Goal: Transaction & Acquisition: Purchase product/service

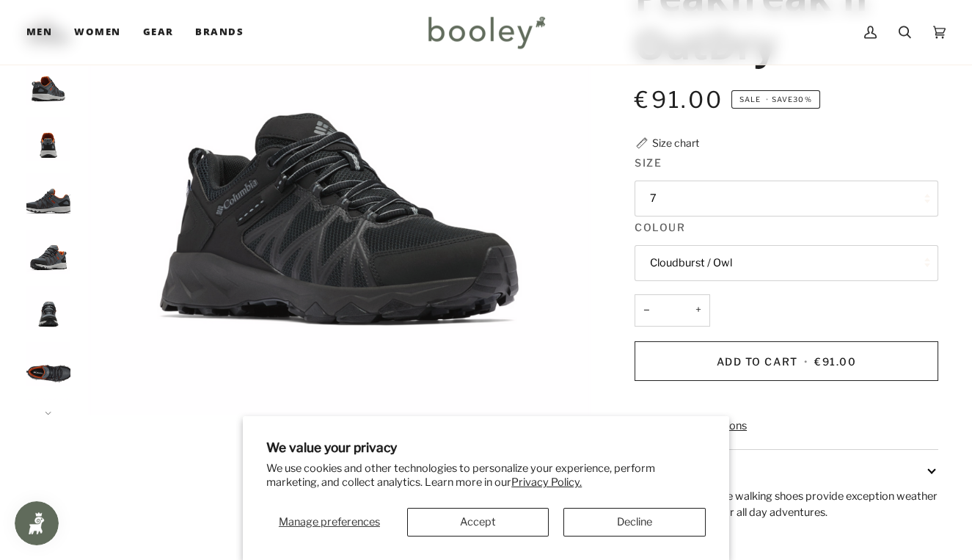
scroll to position [232, 0]
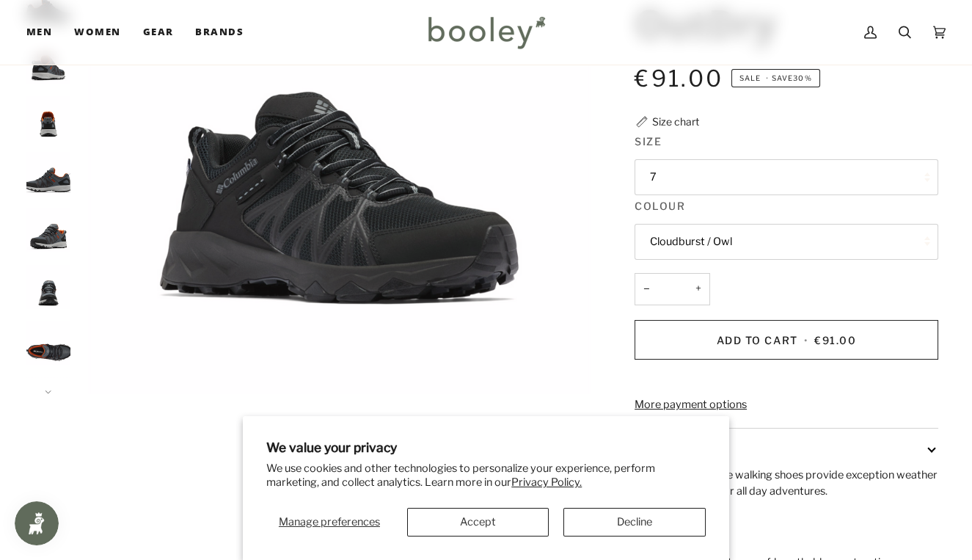
click at [699, 249] on button "Cloudburst / Owl" at bounding box center [786, 242] width 304 height 36
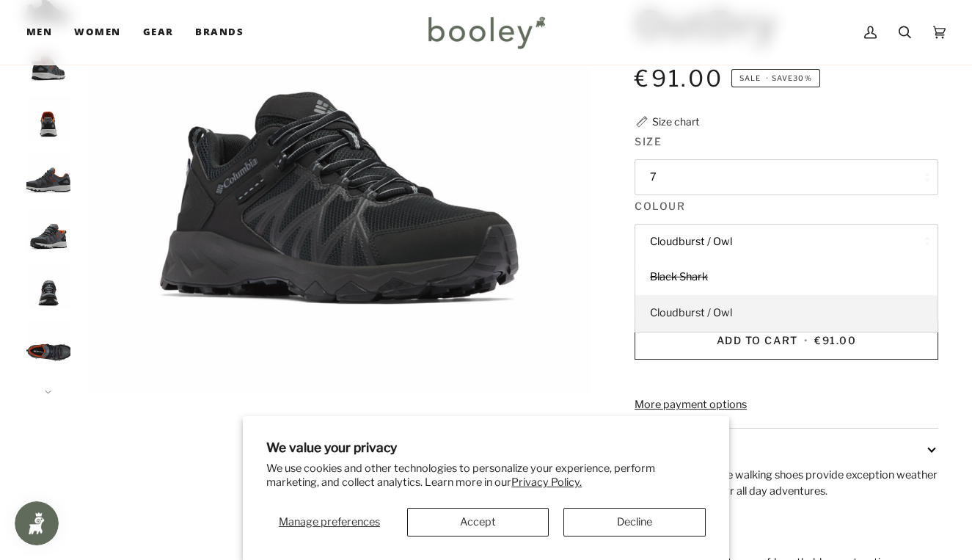
click at [694, 307] on span "Cloudburst / Owl" at bounding box center [691, 312] width 82 height 13
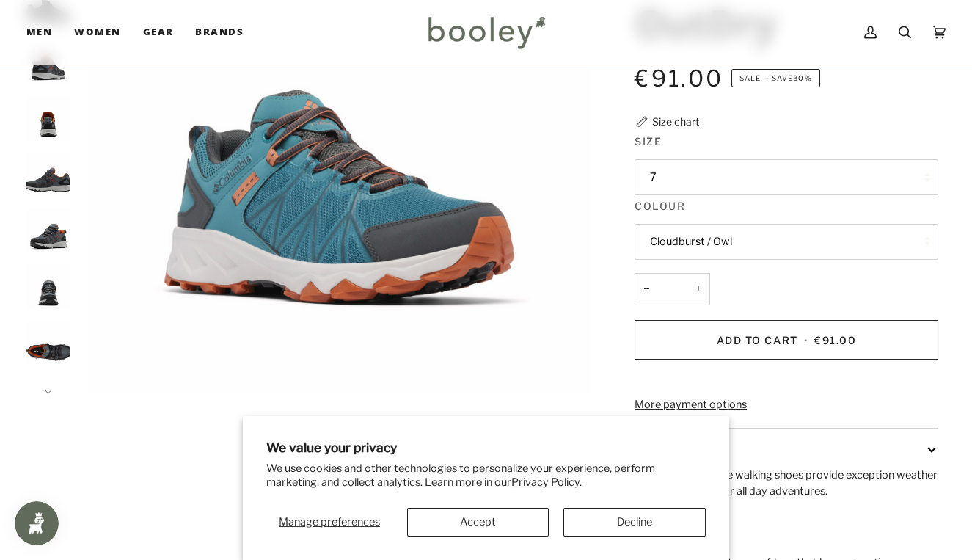
click at [664, 180] on button "7" at bounding box center [786, 177] width 304 height 36
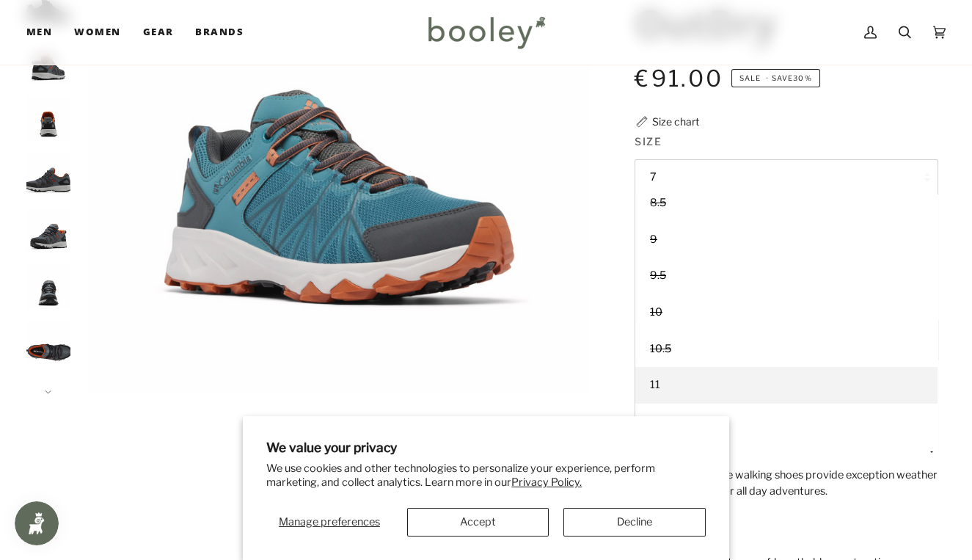
scroll to position [150, 0]
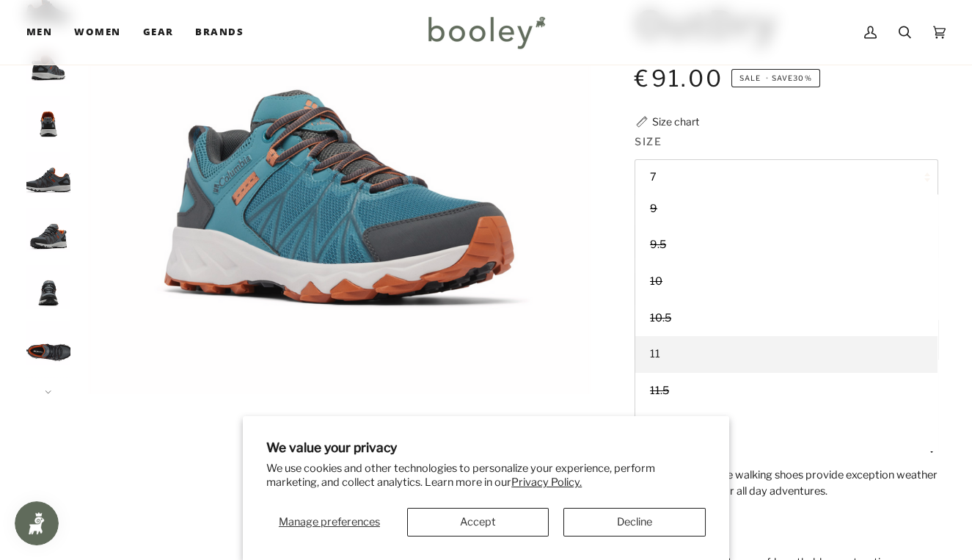
click at [675, 346] on link "11" at bounding box center [786, 354] width 302 height 37
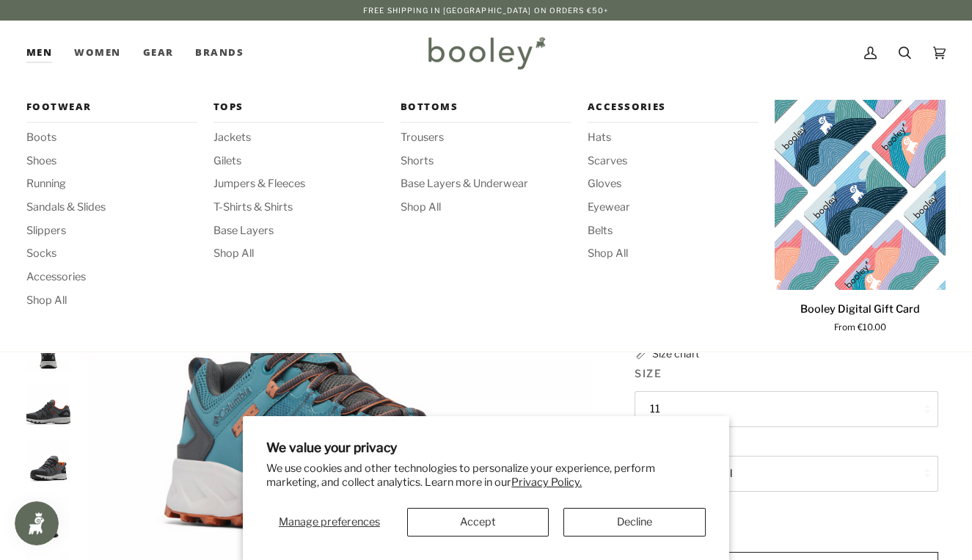
click at [38, 57] on link "Men" at bounding box center [44, 53] width 37 height 65
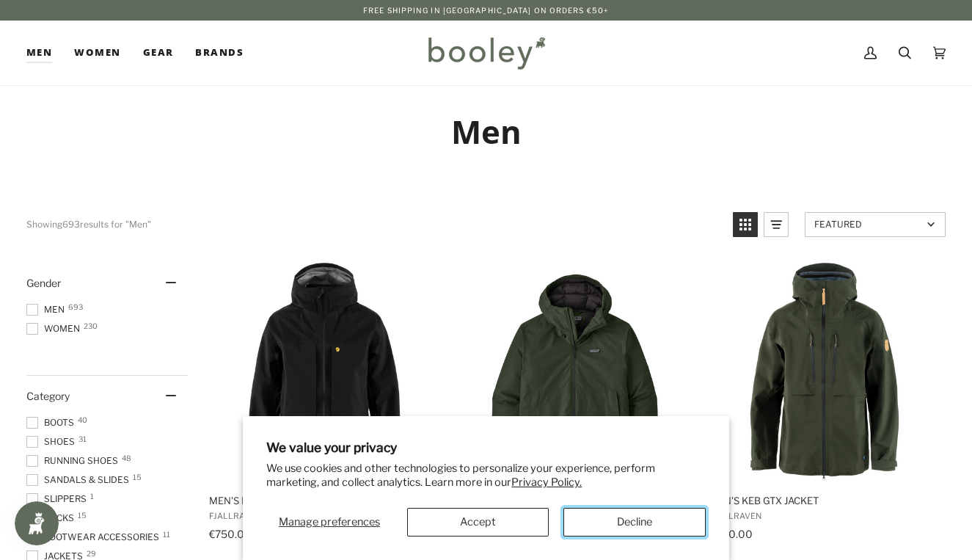
click at [654, 532] on button "Decline" at bounding box center [634, 522] width 142 height 29
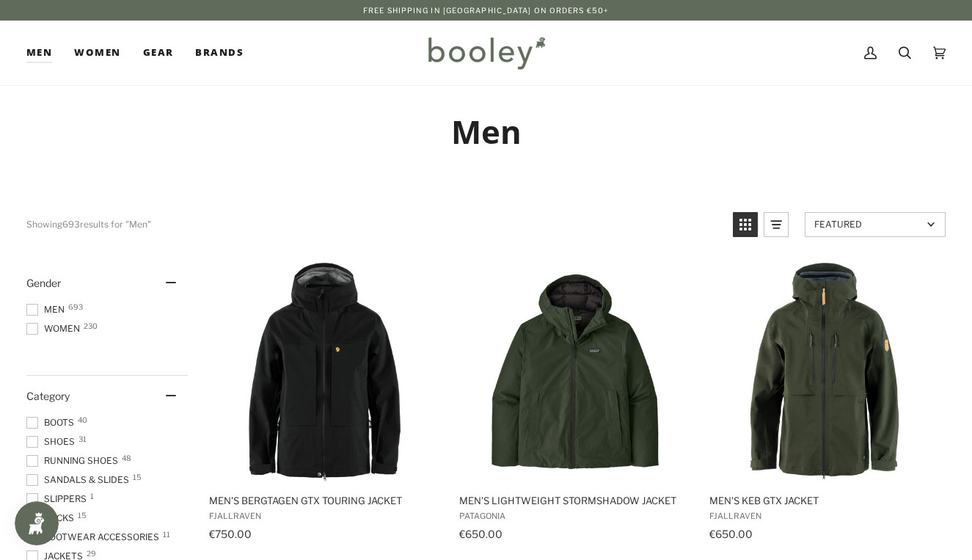
click at [454, 56] on img at bounding box center [486, 53] width 128 height 43
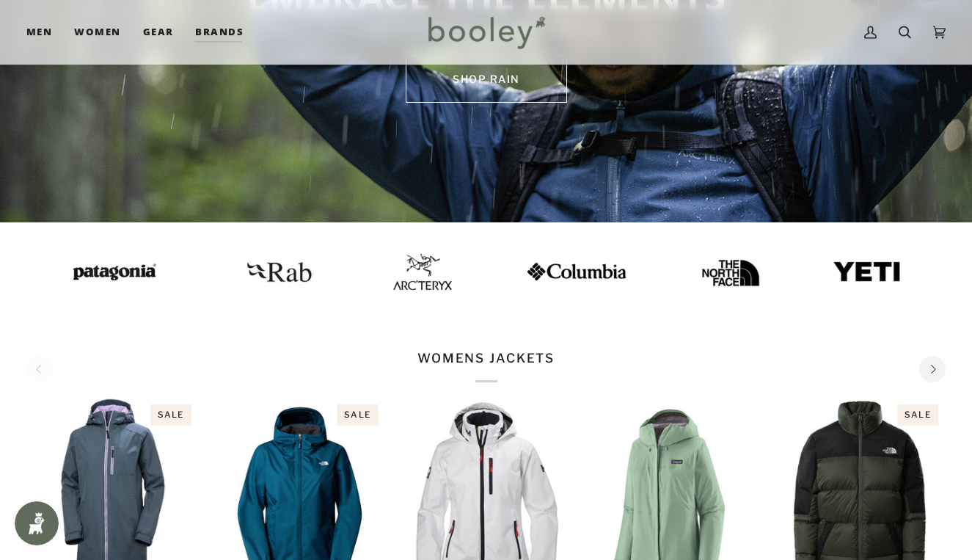
scroll to position [187, 0]
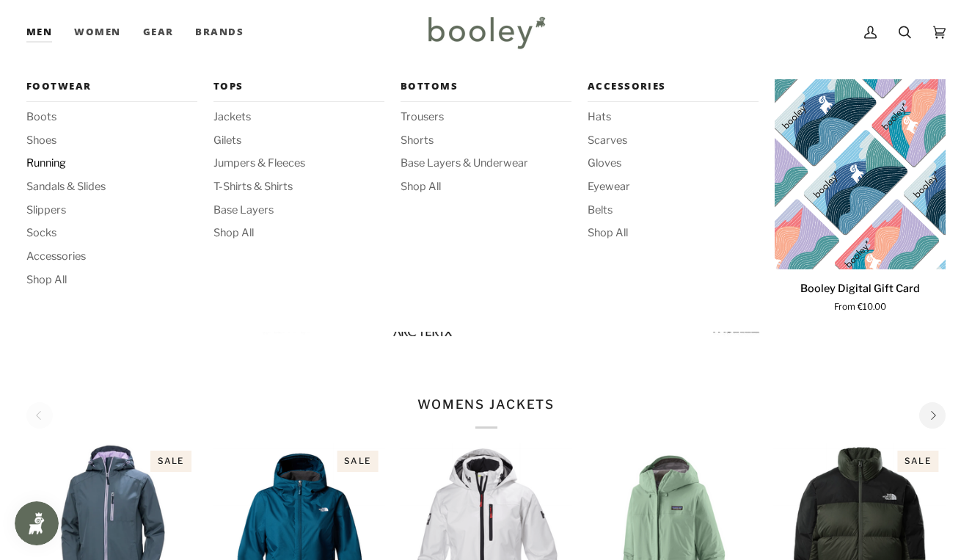
click at [51, 164] on span "Running" at bounding box center [111, 163] width 171 height 16
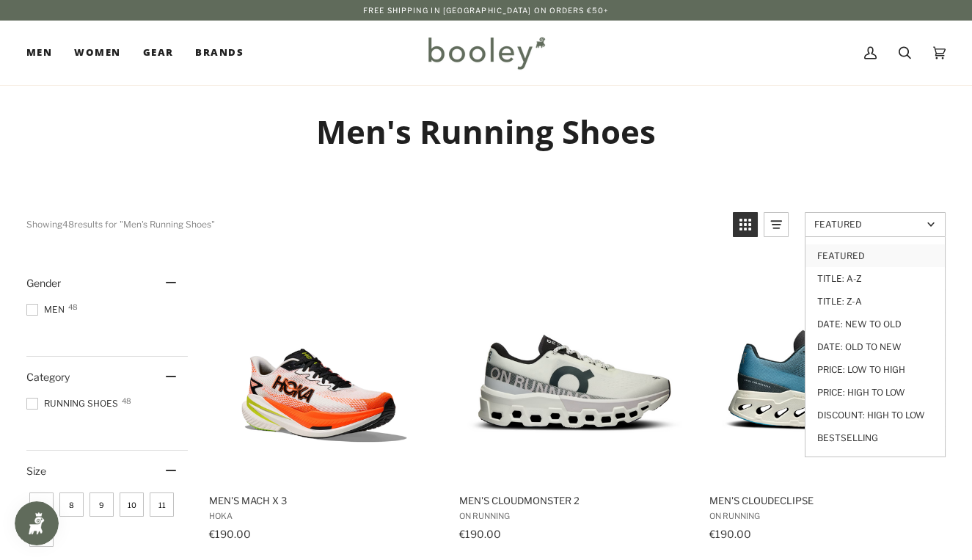
click at [862, 223] on span "Featured" at bounding box center [868, 224] width 108 height 11
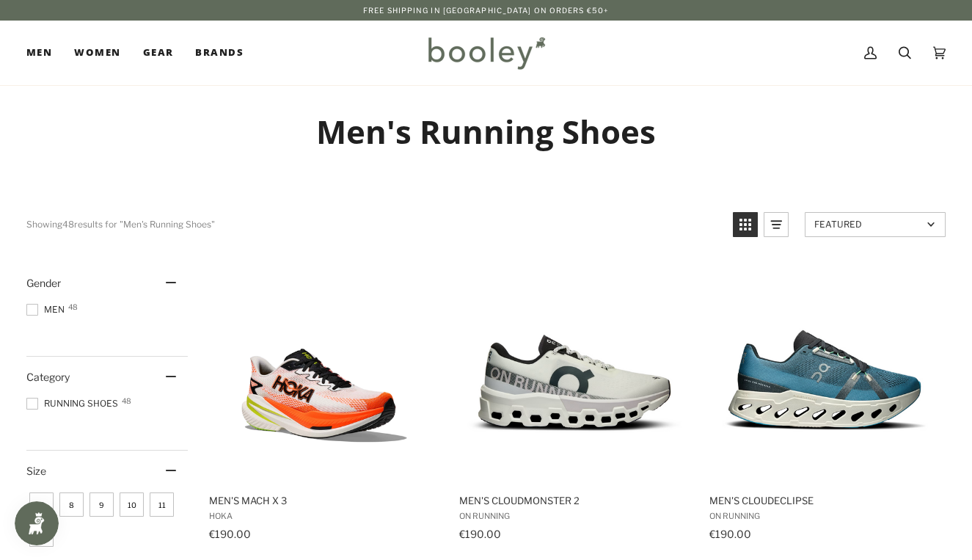
click at [862, 224] on span "Featured" at bounding box center [868, 224] width 108 height 11
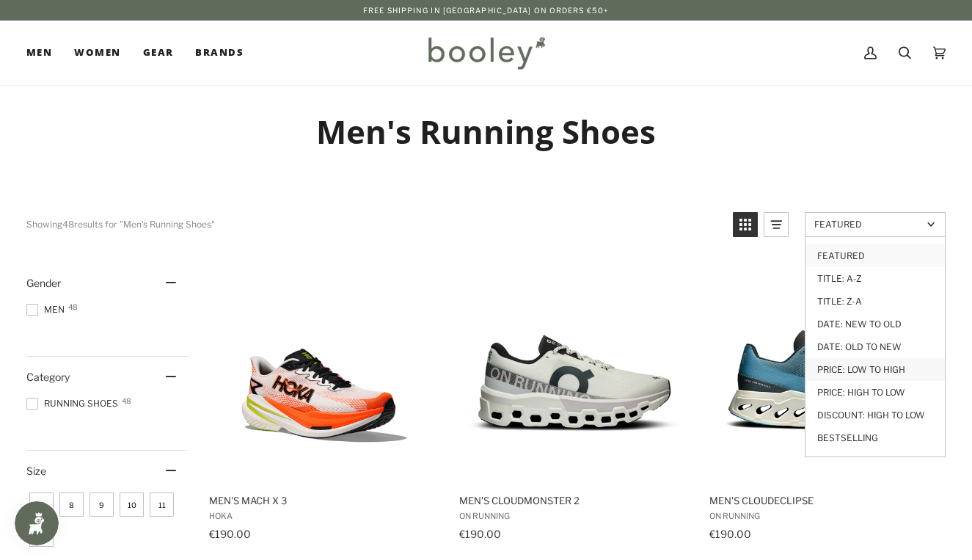
click at [882, 365] on link "Price: Low to High" at bounding box center [874, 369] width 139 height 23
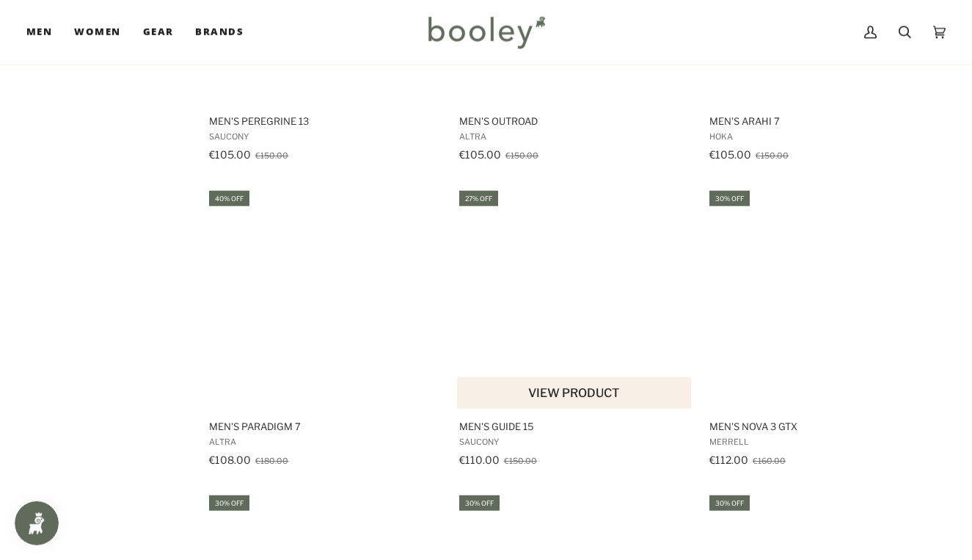
scroll to position [1317, 0]
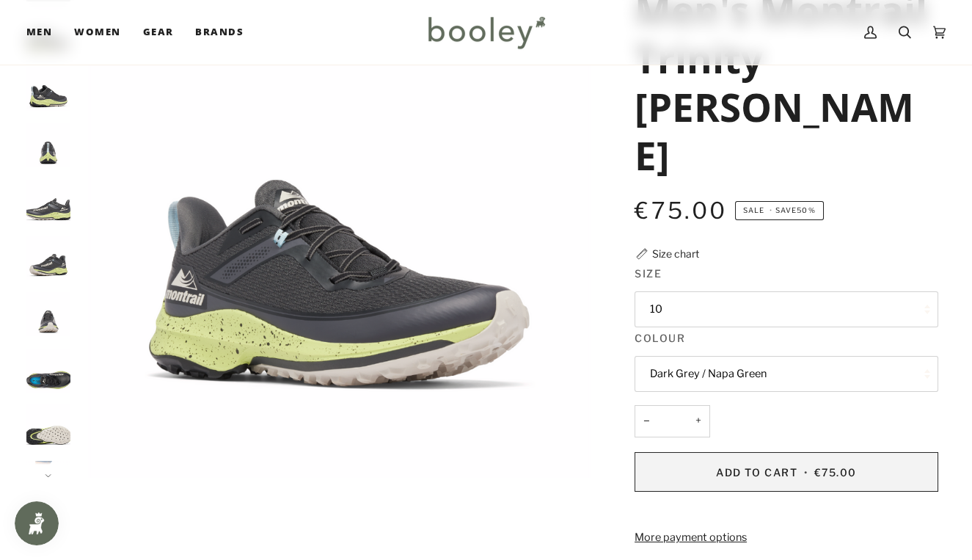
scroll to position [155, 0]
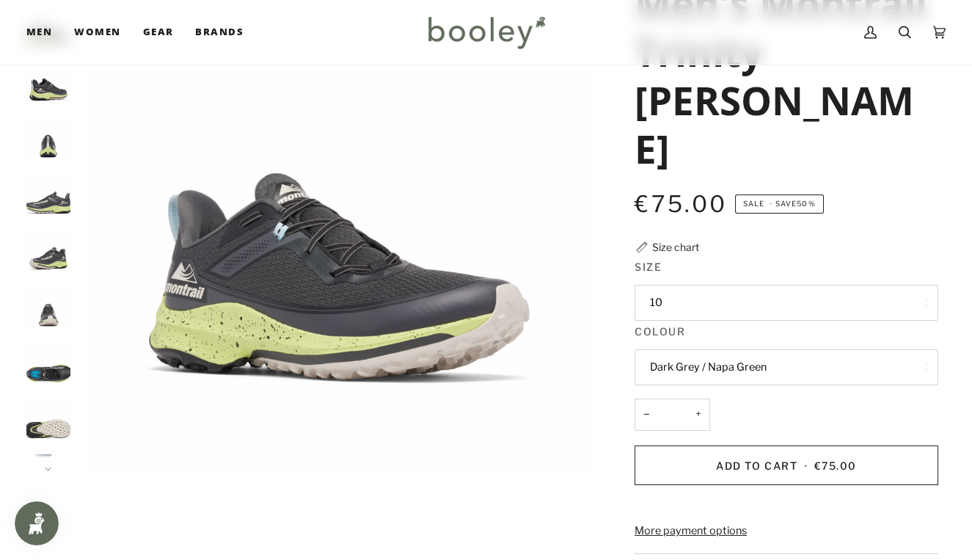
click at [711, 349] on button "Dark Grey / Napa Green" at bounding box center [786, 367] width 304 height 36
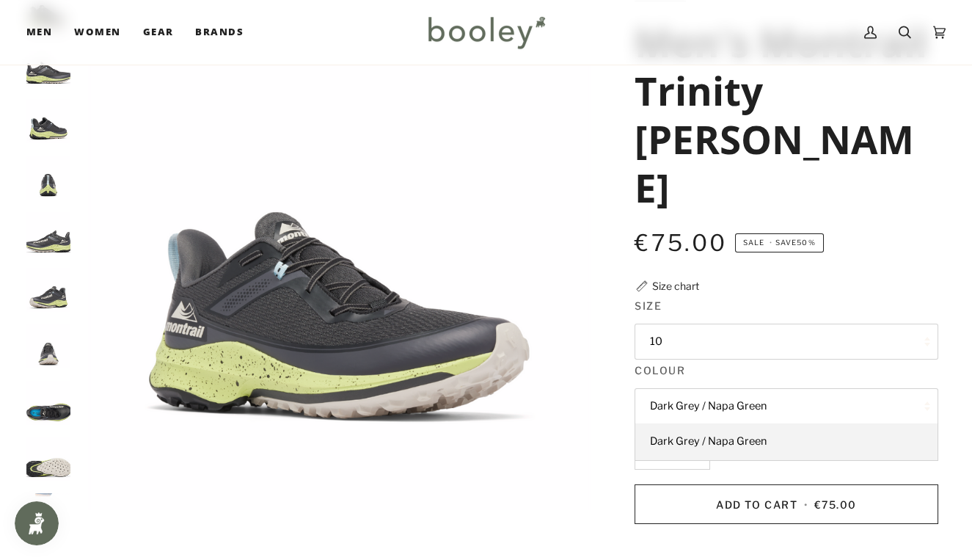
scroll to position [77, 0]
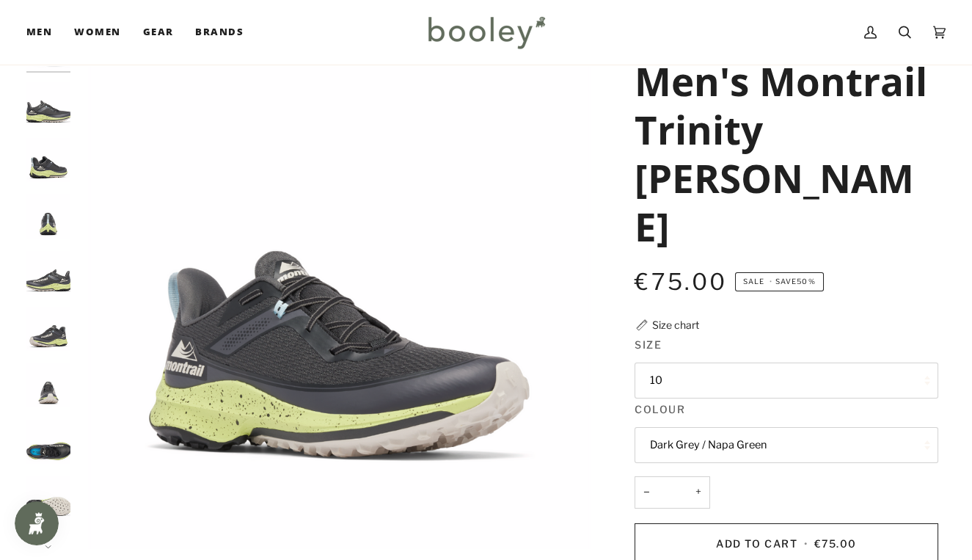
click at [61, 171] on img "Columbia Men's Montrail Trinity AG II Dark Grey / Napa Green - Booley Galway" at bounding box center [48, 160] width 44 height 44
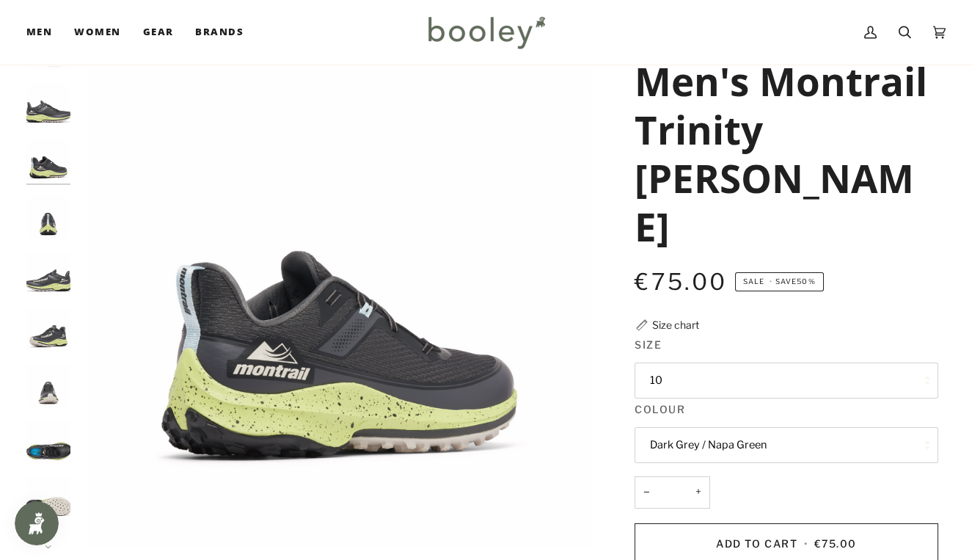
click at [39, 217] on img "Columbia Men's Montrail Trinity AG II Dark Grey / Napa Green - Booley Galway" at bounding box center [48, 216] width 44 height 44
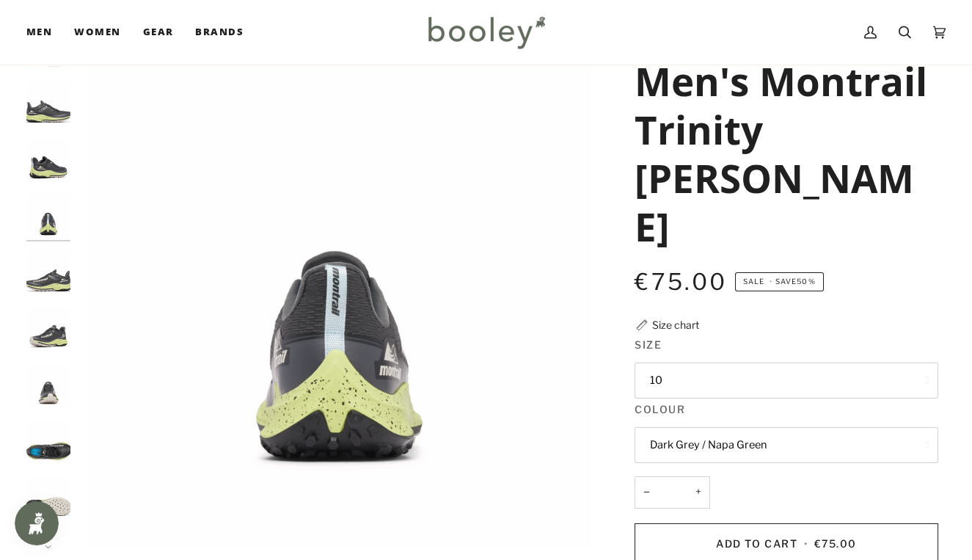
click at [62, 268] on img "Columbia Men's Montrail Trinity AG II Dark Grey / Napa Green - Booley Galway" at bounding box center [48, 273] width 44 height 44
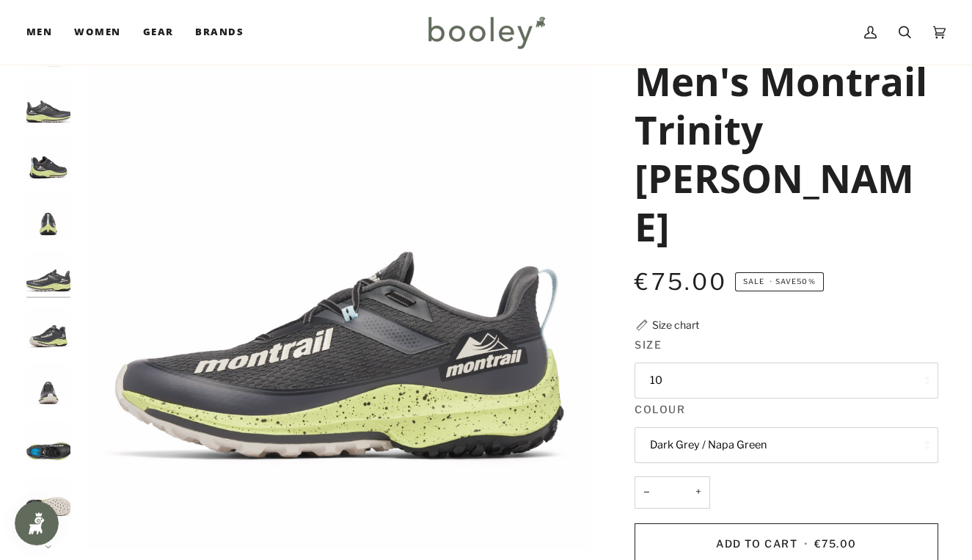
click at [55, 321] on img "Columbia Men's Montrail Trinity AG II Dark Grey / Napa Green - Booley Galway" at bounding box center [48, 329] width 44 height 44
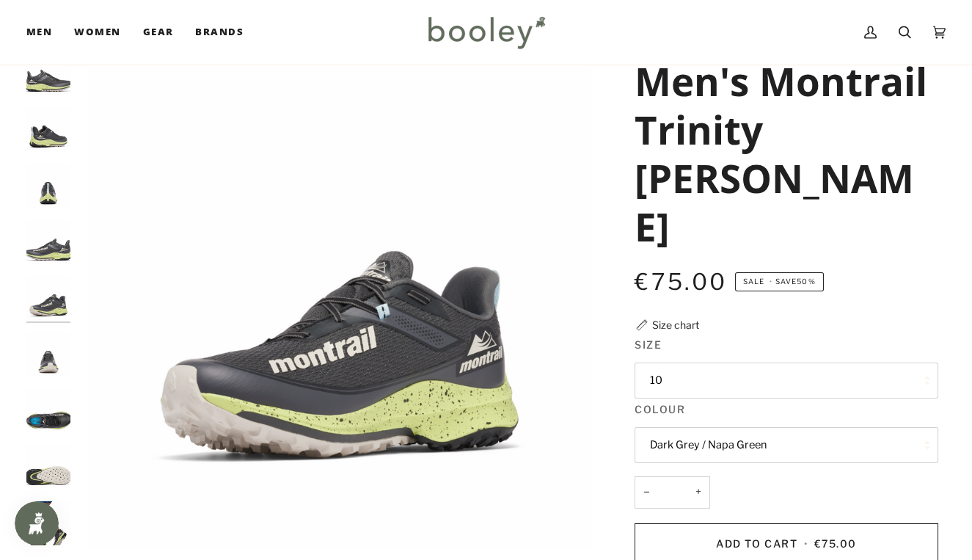
scroll to position [31, 0]
click at [45, 424] on img "Columbia Men's Montrail Trinity AG II Dark Grey / Napa Green - Booley Galway" at bounding box center [48, 411] width 44 height 44
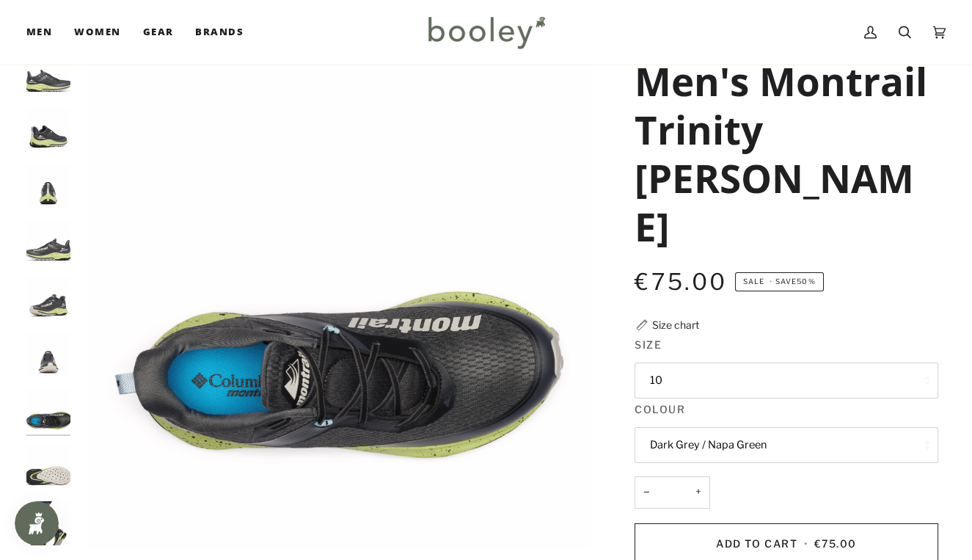
click at [50, 474] on img "Columbia Men's Montrail Trinity AG II Dark Grey / Napa Green - Booley Galway" at bounding box center [48, 466] width 44 height 44
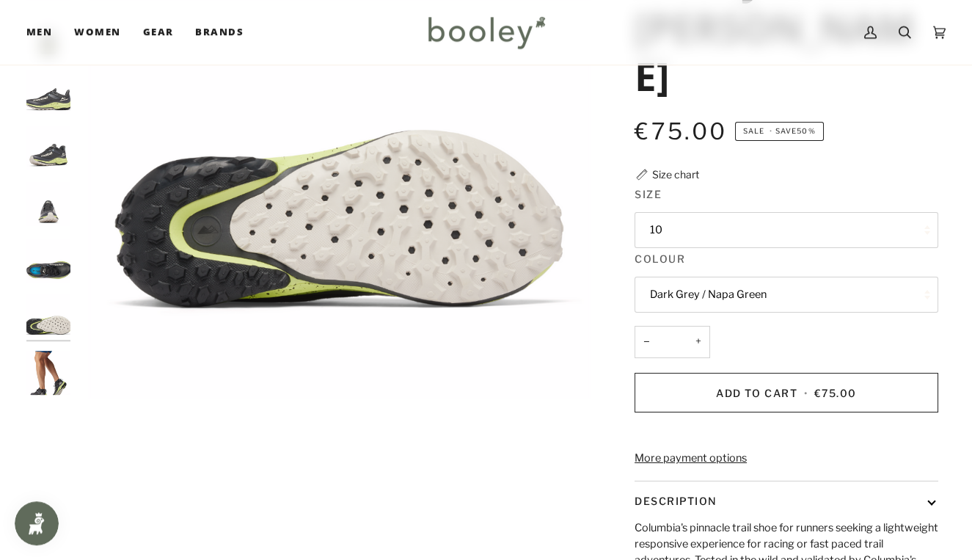
scroll to position [232, 0]
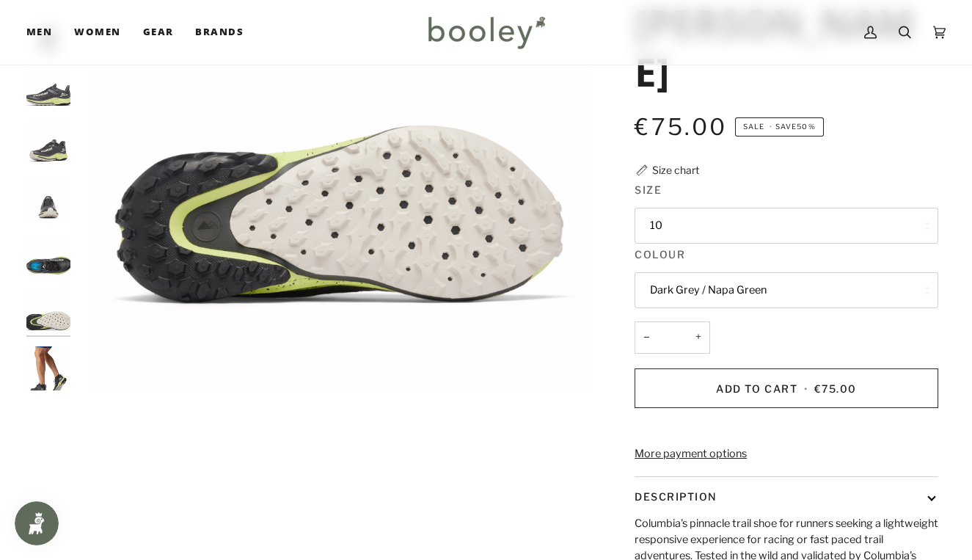
click at [60, 362] on img "Columbia Men's Montrail Trinity AG II Dark Grey / Napa Green - Booley Galway" at bounding box center [48, 368] width 44 height 44
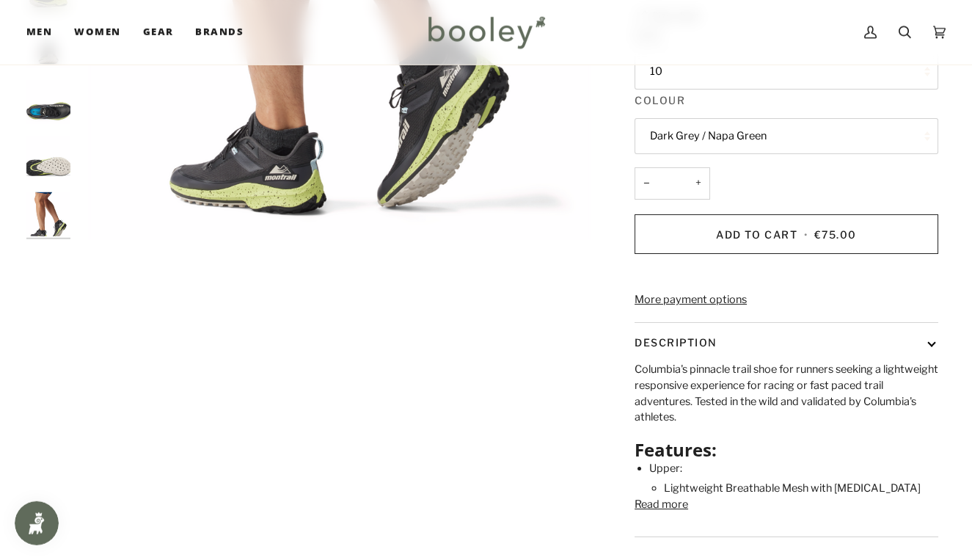
scroll to position [387, 0]
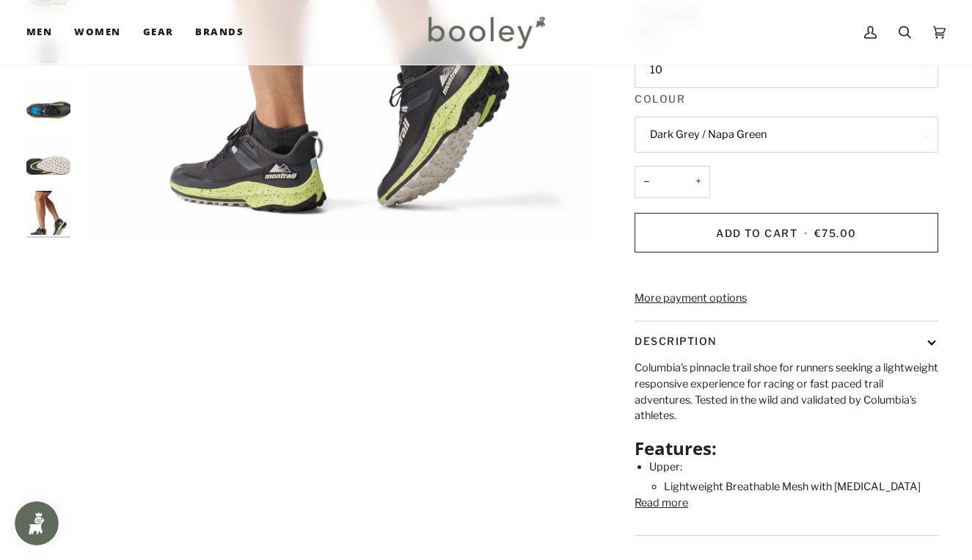
click at [670, 495] on button "Read more" at bounding box center [661, 503] width 54 height 16
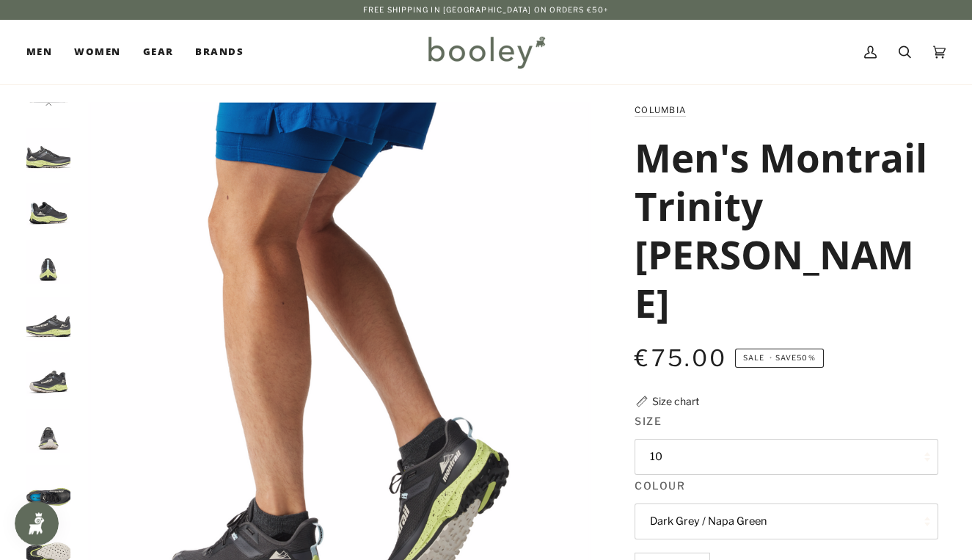
scroll to position [0, 0]
drag, startPoint x: 868, startPoint y: 202, endPoint x: 635, endPoint y: 178, distance: 234.4
click at [635, 178] on h1 "Men's Montrail Trinity [PERSON_NAME]" at bounding box center [780, 230] width 293 height 194
drag, startPoint x: 865, startPoint y: 213, endPoint x: 631, endPoint y: 176, distance: 236.1
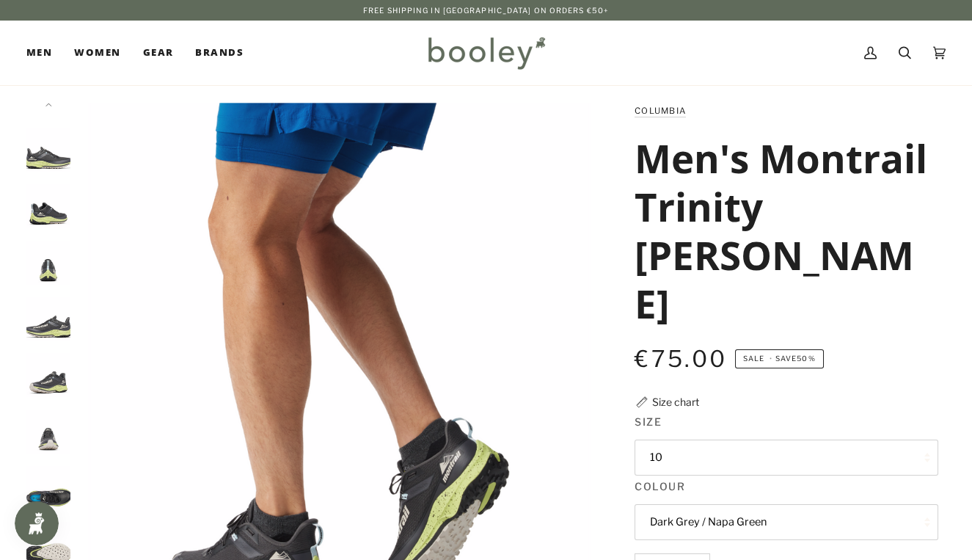
copy h1 "Men's Montrail Trinity [PERSON_NAME]"
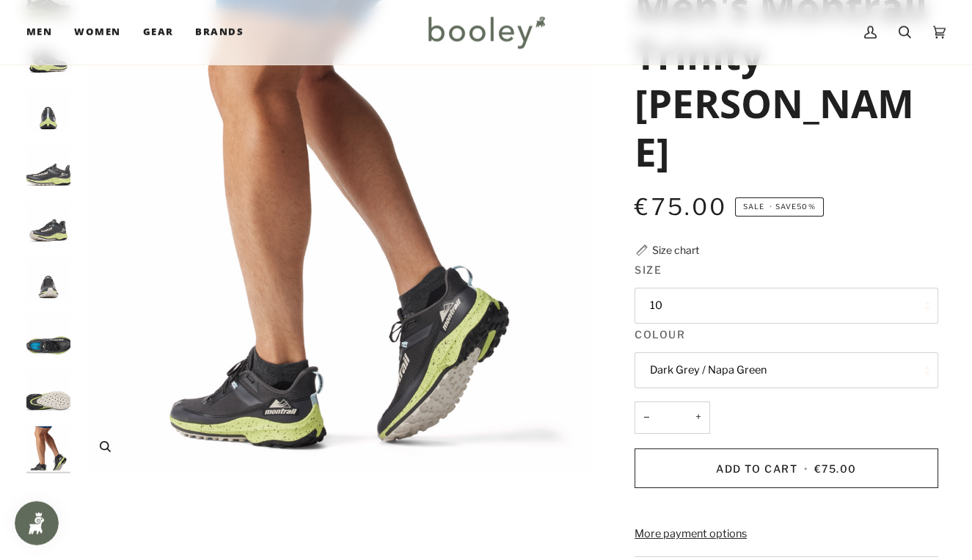
scroll to position [155, 0]
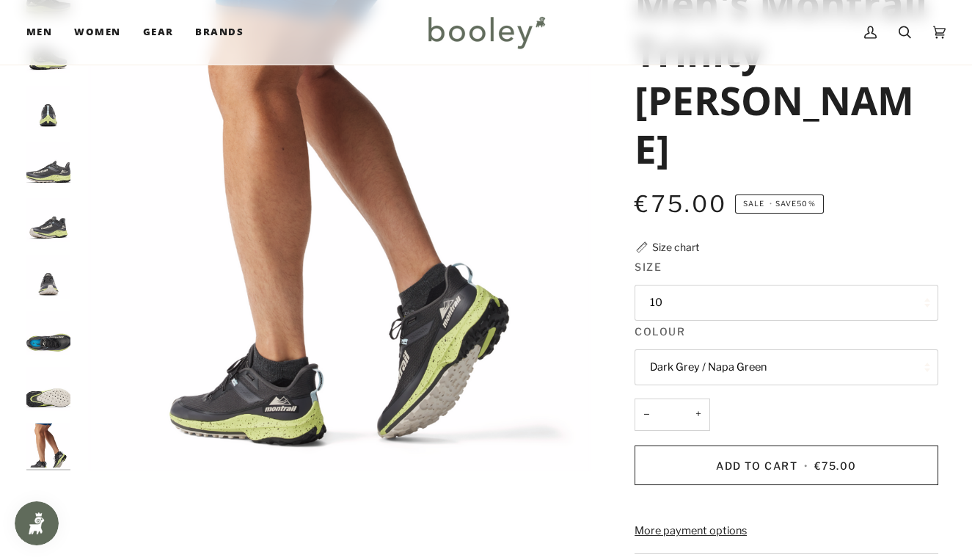
click at [62, 226] on img "Columbia Men's Montrail Trinity AG II Dark Grey / Napa Green - Booley Galway" at bounding box center [48, 220] width 44 height 44
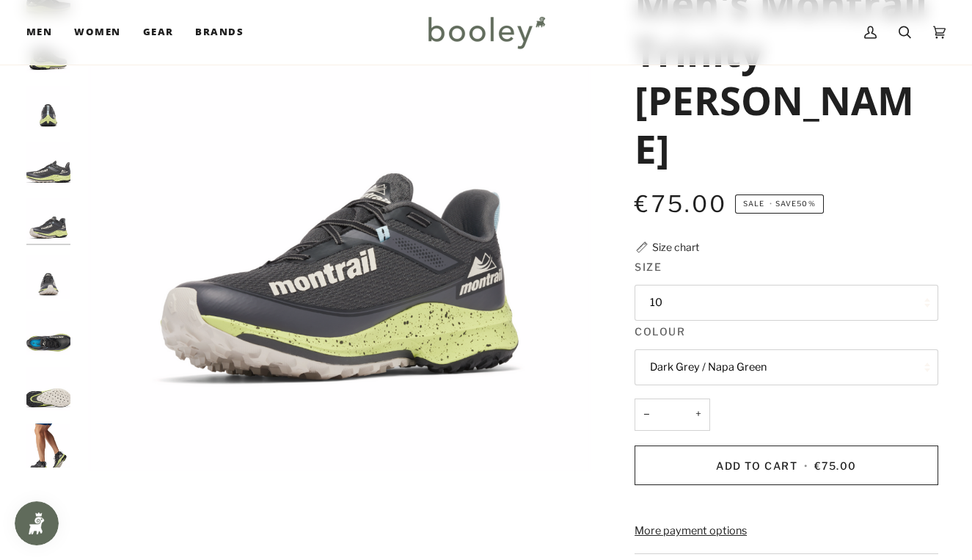
click at [51, 164] on img "Columbia Men's Montrail Trinity AG II Dark Grey / Napa Green - Booley Galway" at bounding box center [48, 164] width 44 height 44
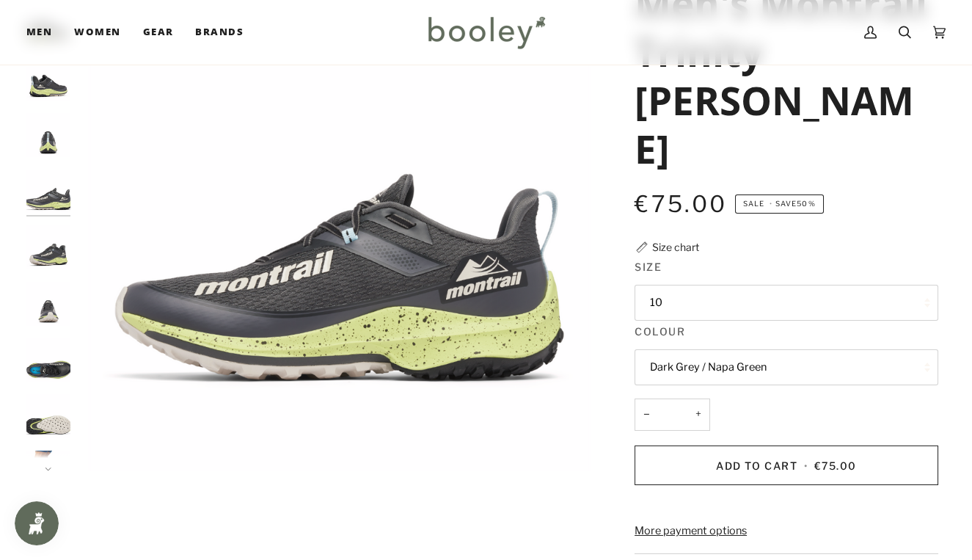
scroll to position [0, 0]
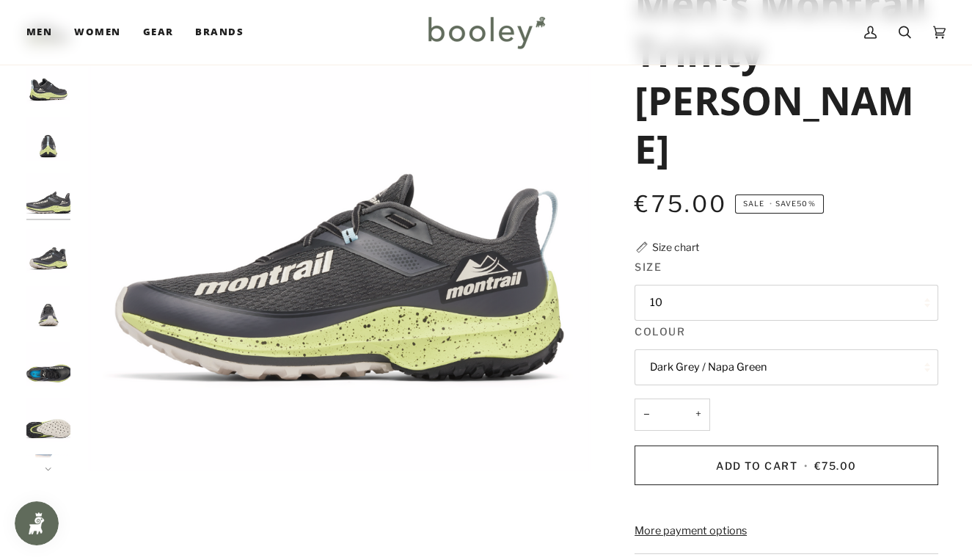
click at [49, 142] on img "Columbia Men's Montrail Trinity AG II Dark Grey / Napa Green - Booley Galway" at bounding box center [48, 139] width 44 height 44
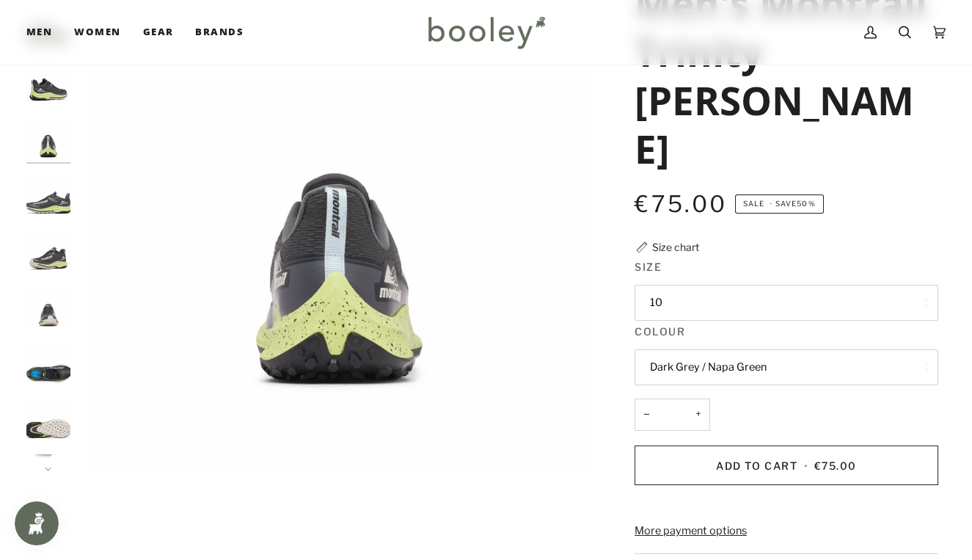
click at [39, 87] on img "Columbia Men's Montrail Trinity AG II Dark Grey / Napa Green - Booley Galway" at bounding box center [48, 82] width 44 height 44
